Goal: Information Seeking & Learning: Learn about a topic

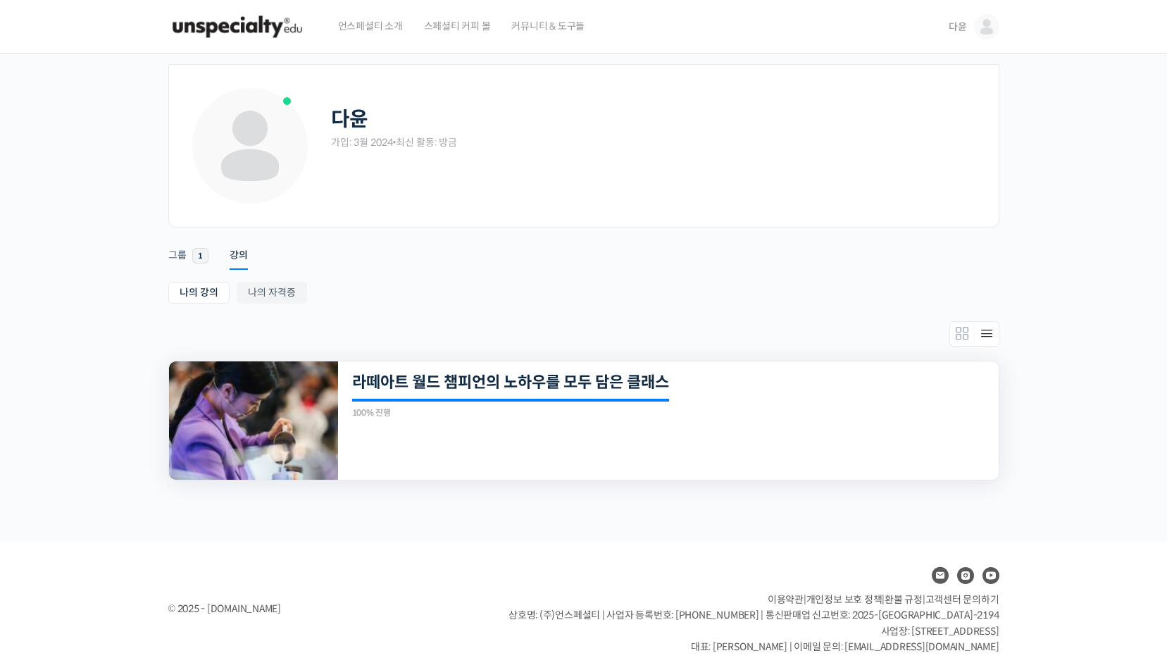
click at [278, 425] on img at bounding box center [253, 420] width 169 height 118
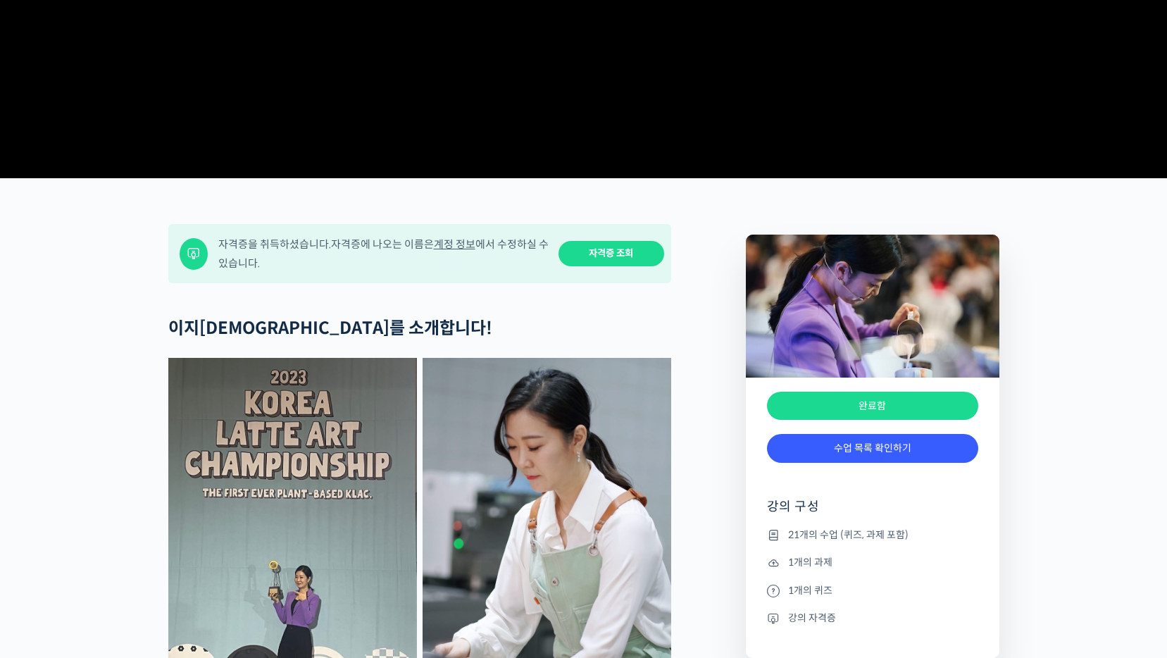
scroll to position [423, 0]
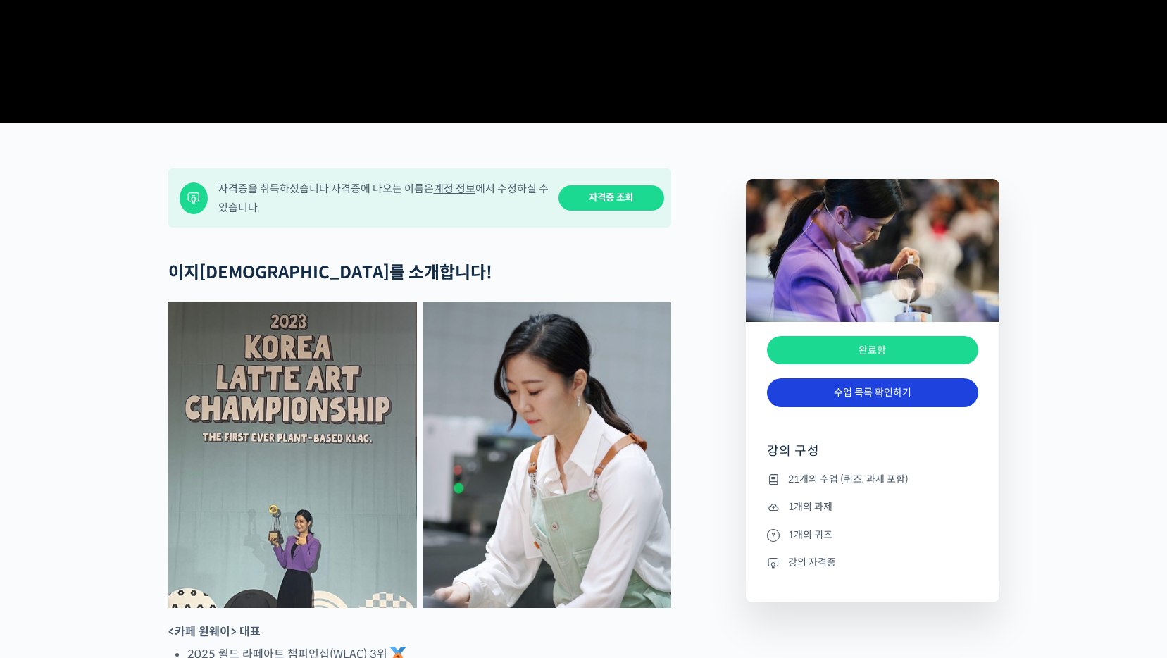
click at [891, 407] on link "수업 목록 확인하기" at bounding box center [872, 392] width 211 height 29
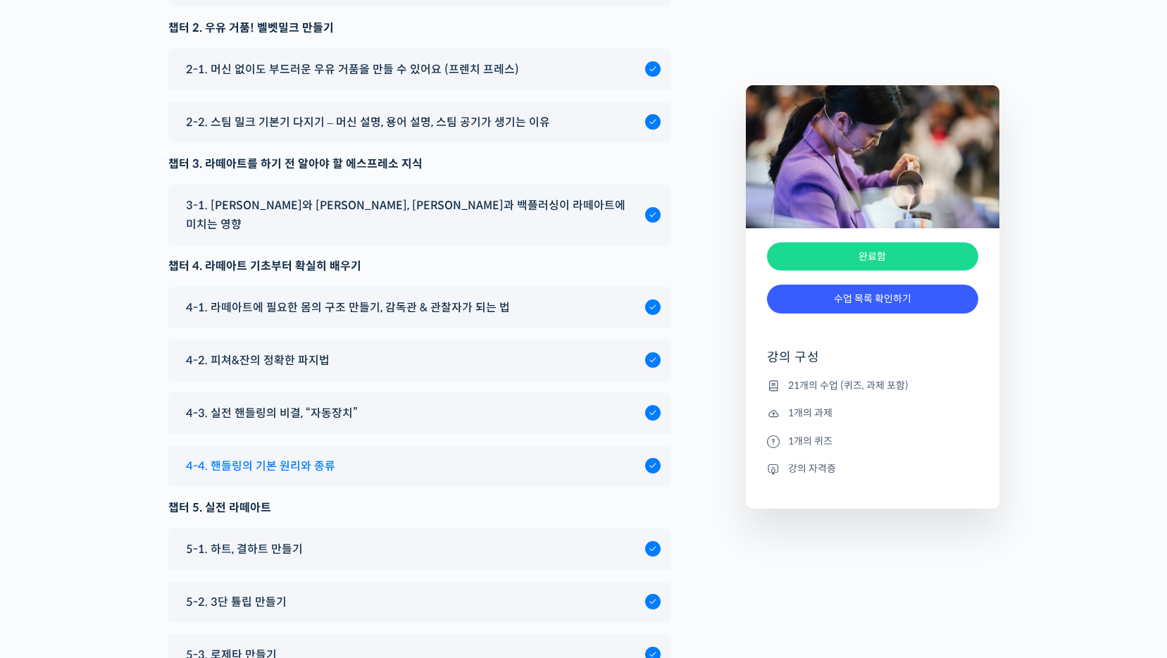
scroll to position [7467, 0]
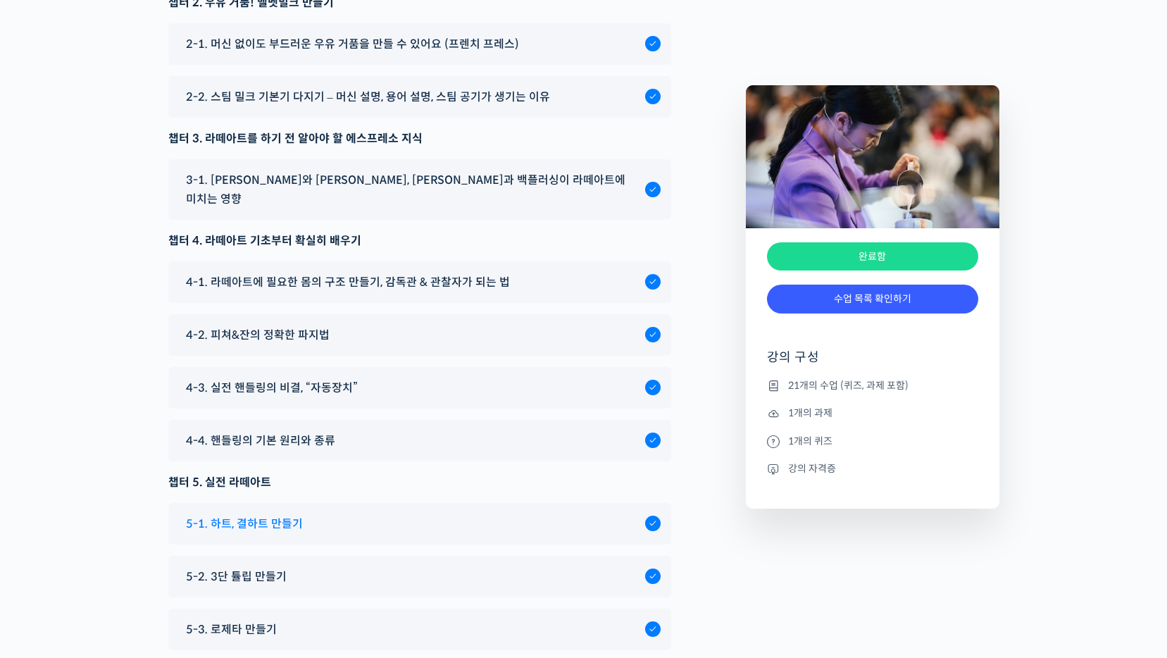
click at [266, 514] on span "5-1. 하트, 결하트 만들기" at bounding box center [244, 523] width 117 height 19
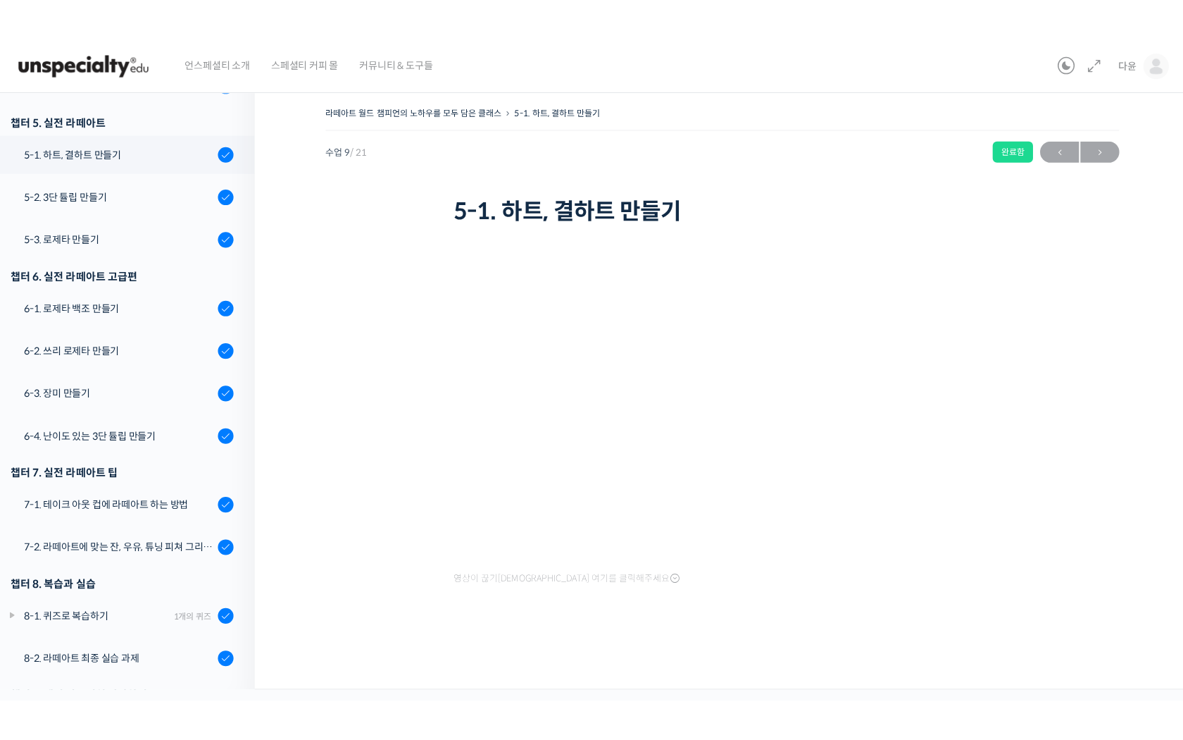
scroll to position [599, 0]
